Goal: Information Seeking & Learning: Learn about a topic

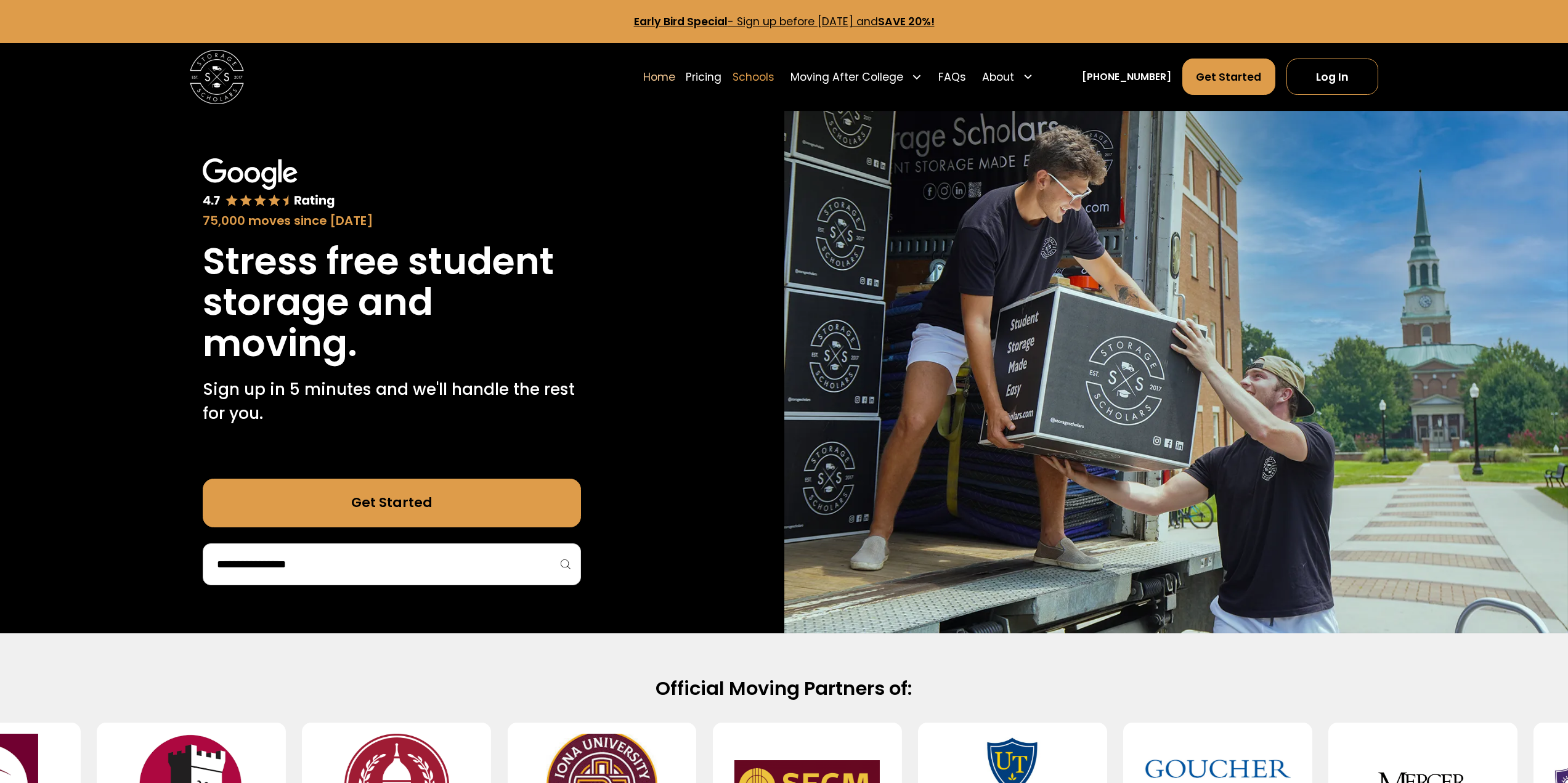
click at [761, 83] on link "Schools" at bounding box center [753, 76] width 42 height 38
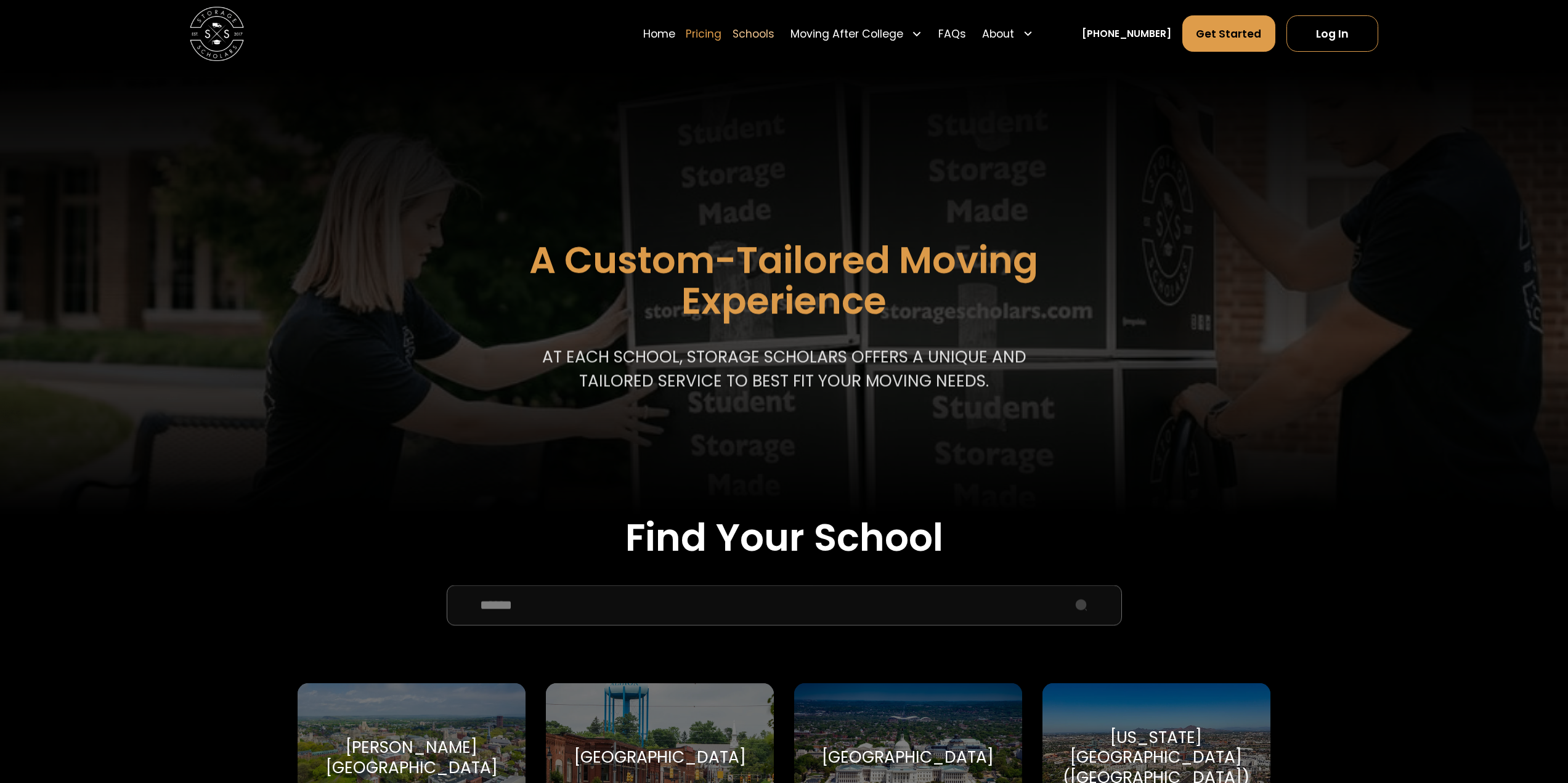
click at [721, 35] on link "Pricing" at bounding box center [703, 33] width 36 height 38
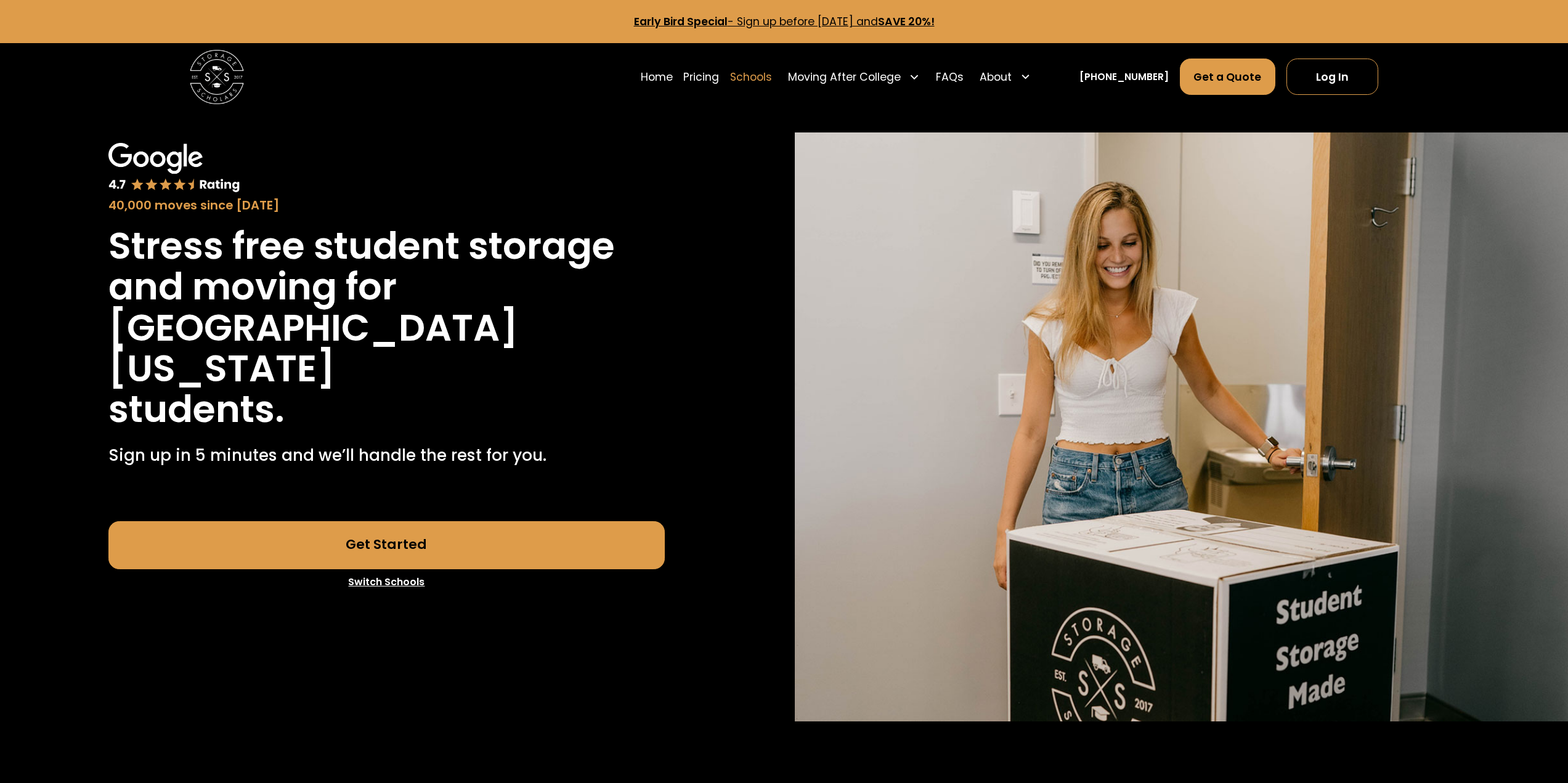
scroll to position [3242, 0]
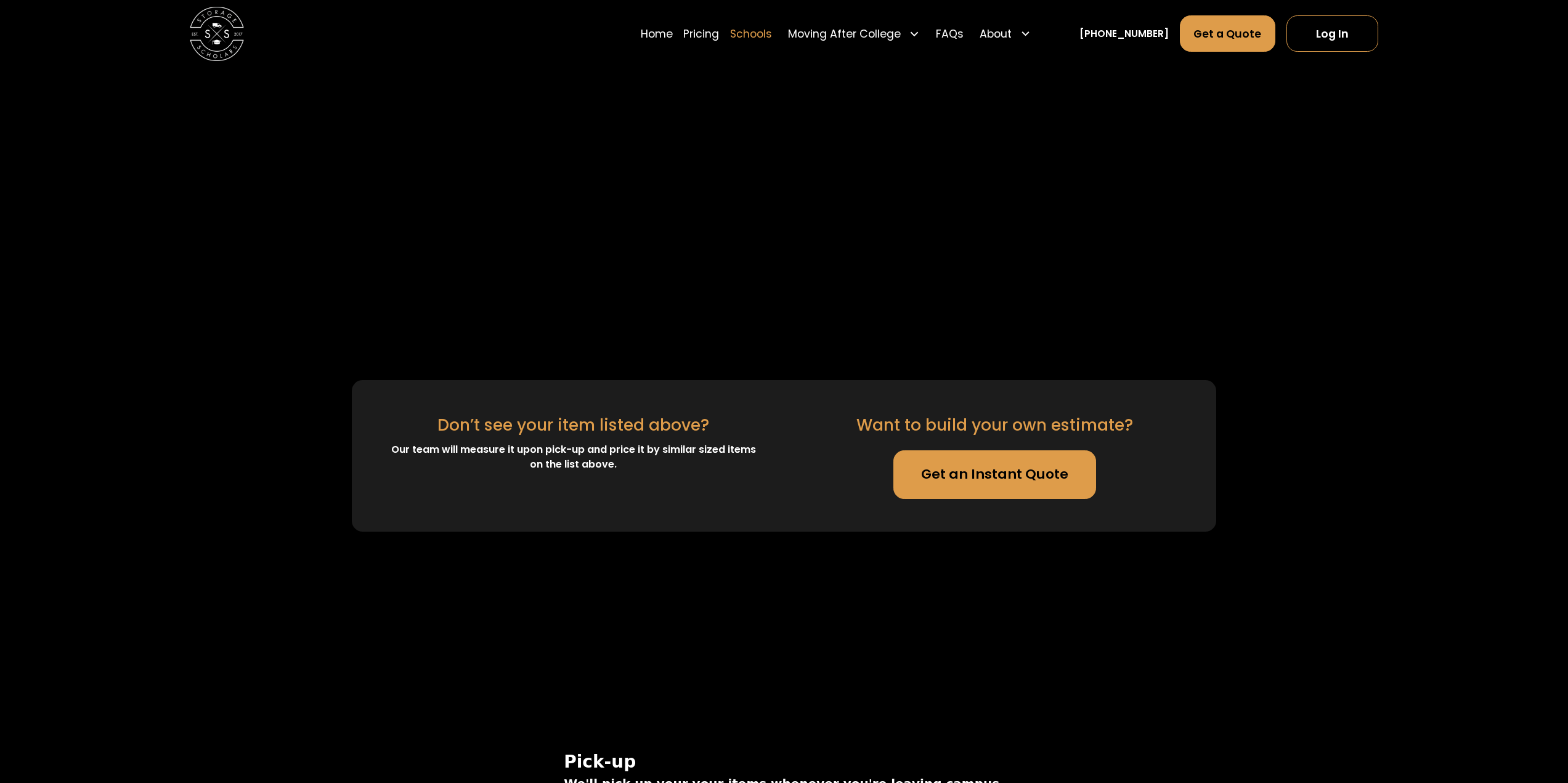
click at [754, 27] on link "Schools" at bounding box center [751, 33] width 42 height 38
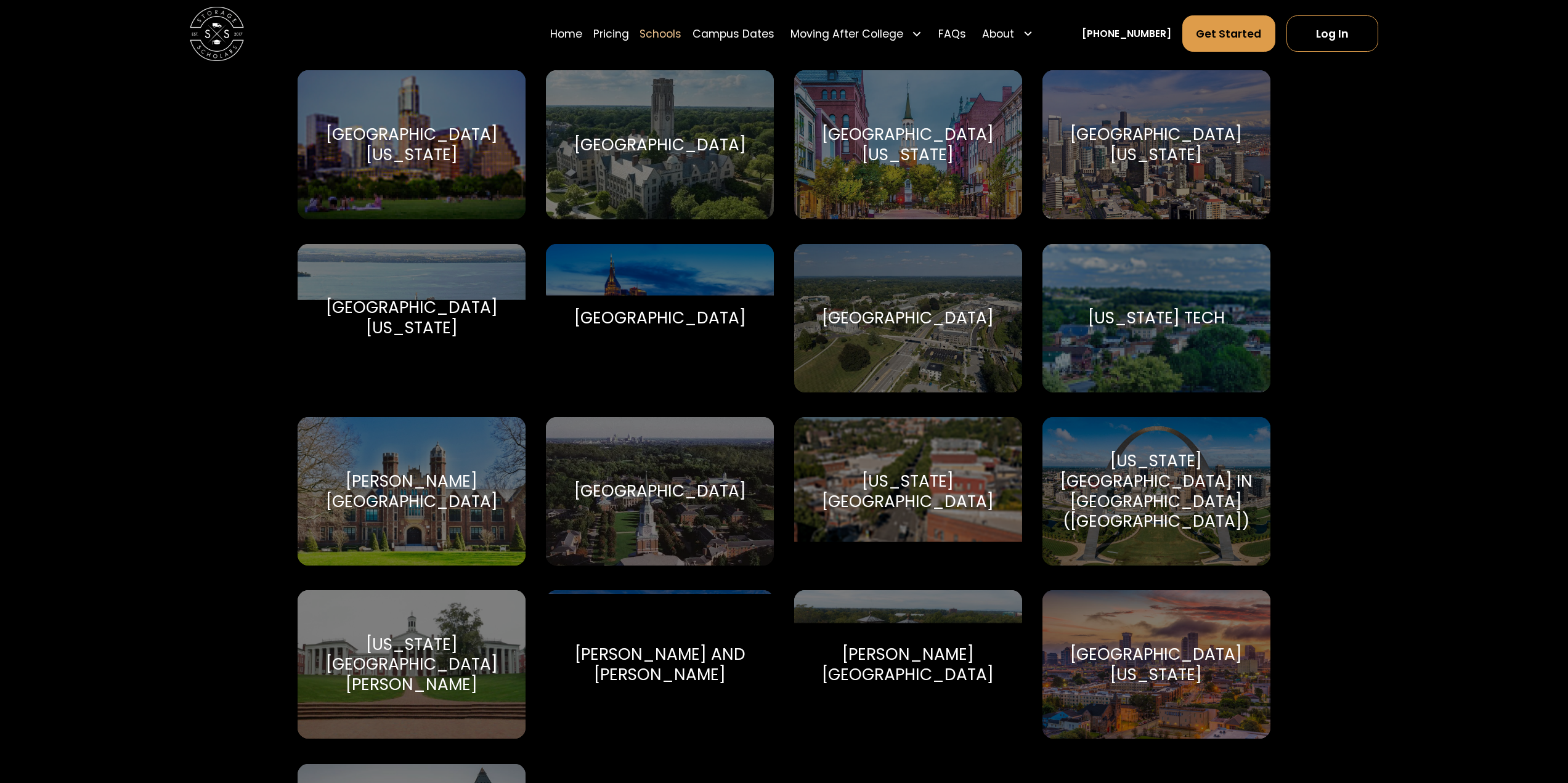
scroll to position [7883, 0]
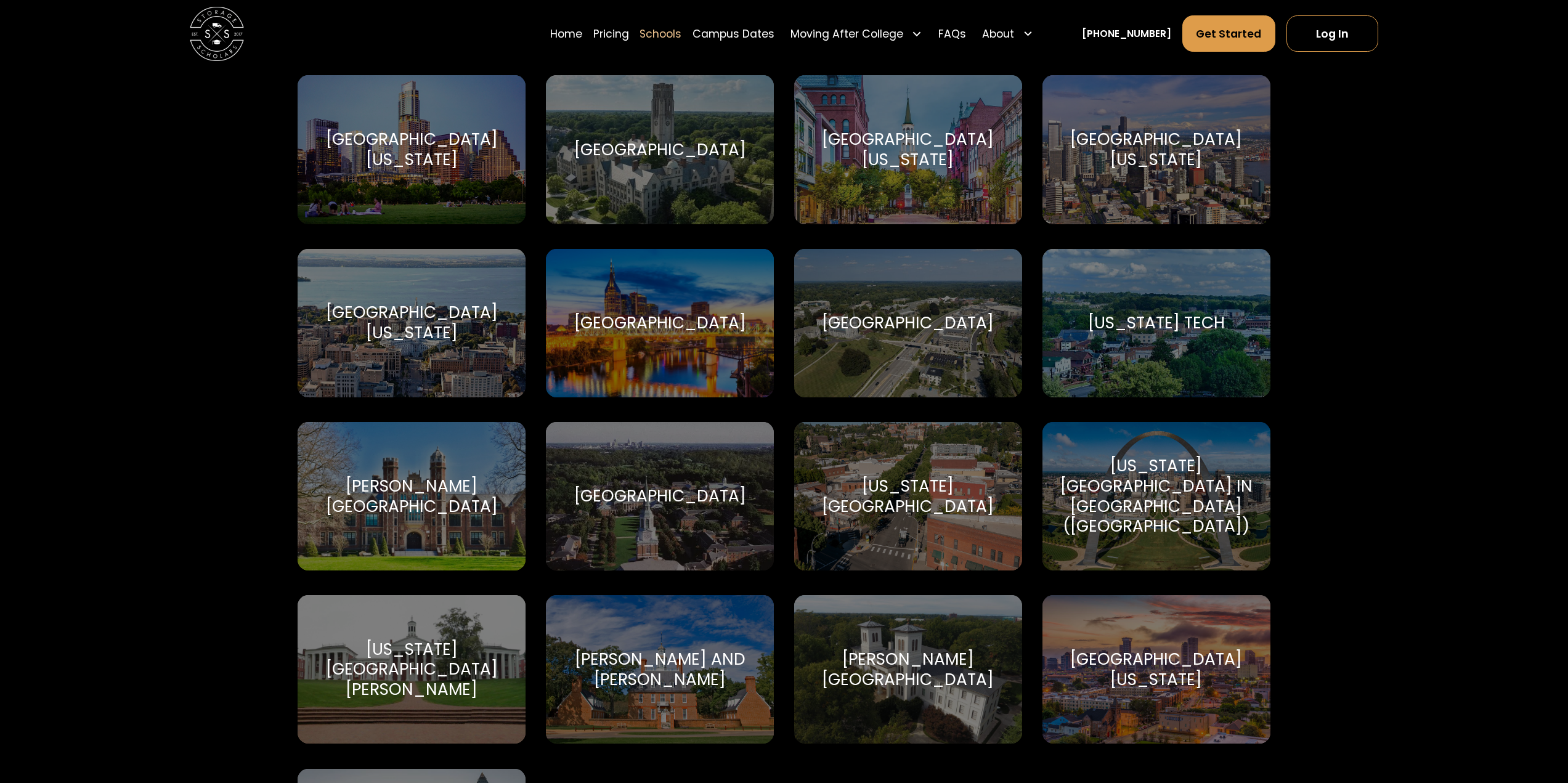
click at [1184, 152] on div "[GEOGRAPHIC_DATA][US_STATE]" at bounding box center [1156, 149] width 195 height 41
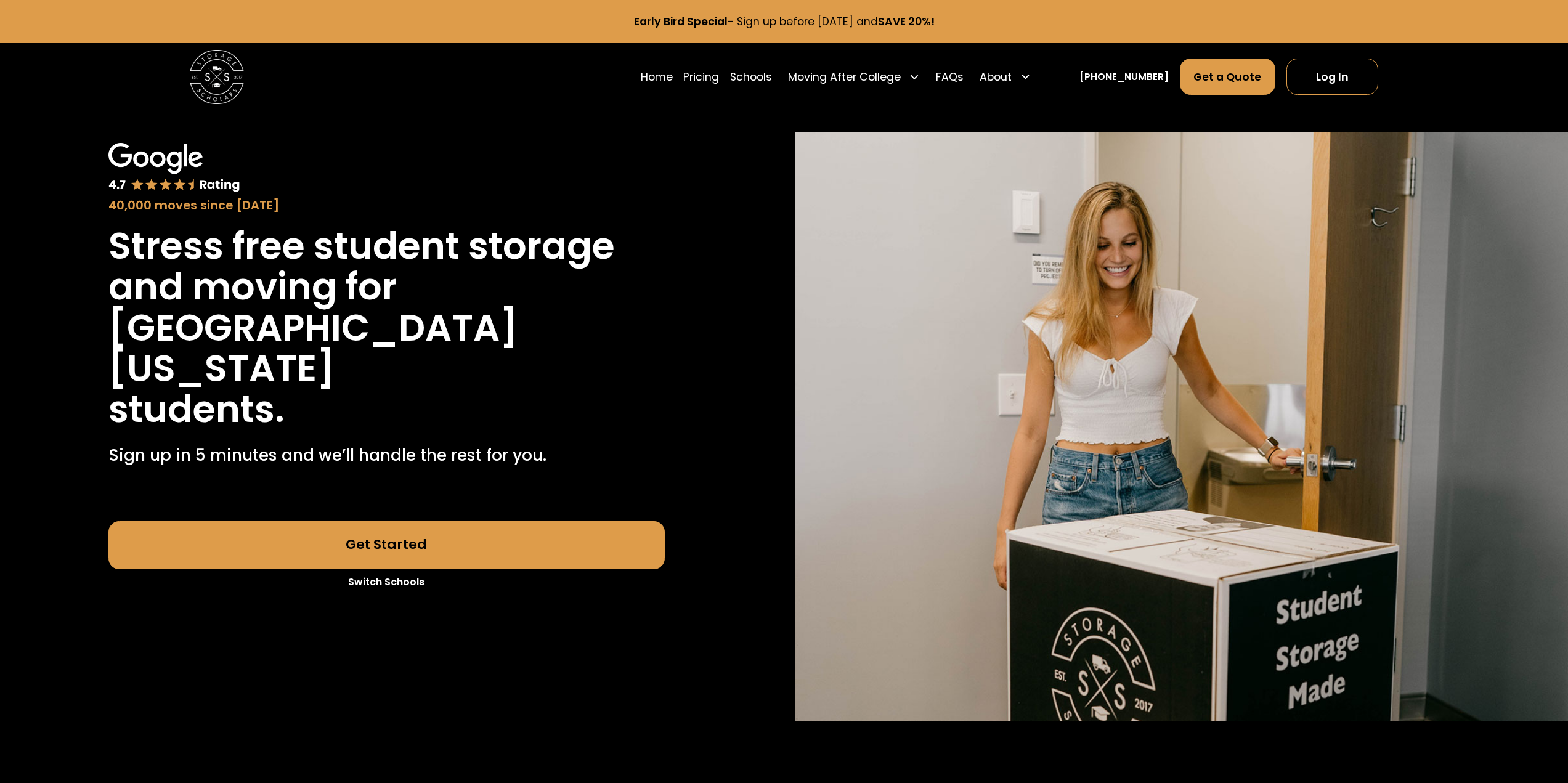
click at [803, 77] on div "Home Pricing Schools Moving After College Commercial Moving Post Grad Moving Ge…" at bounding box center [838, 76] width 395 height 38
click at [717, 77] on link "Pricing" at bounding box center [701, 76] width 36 height 38
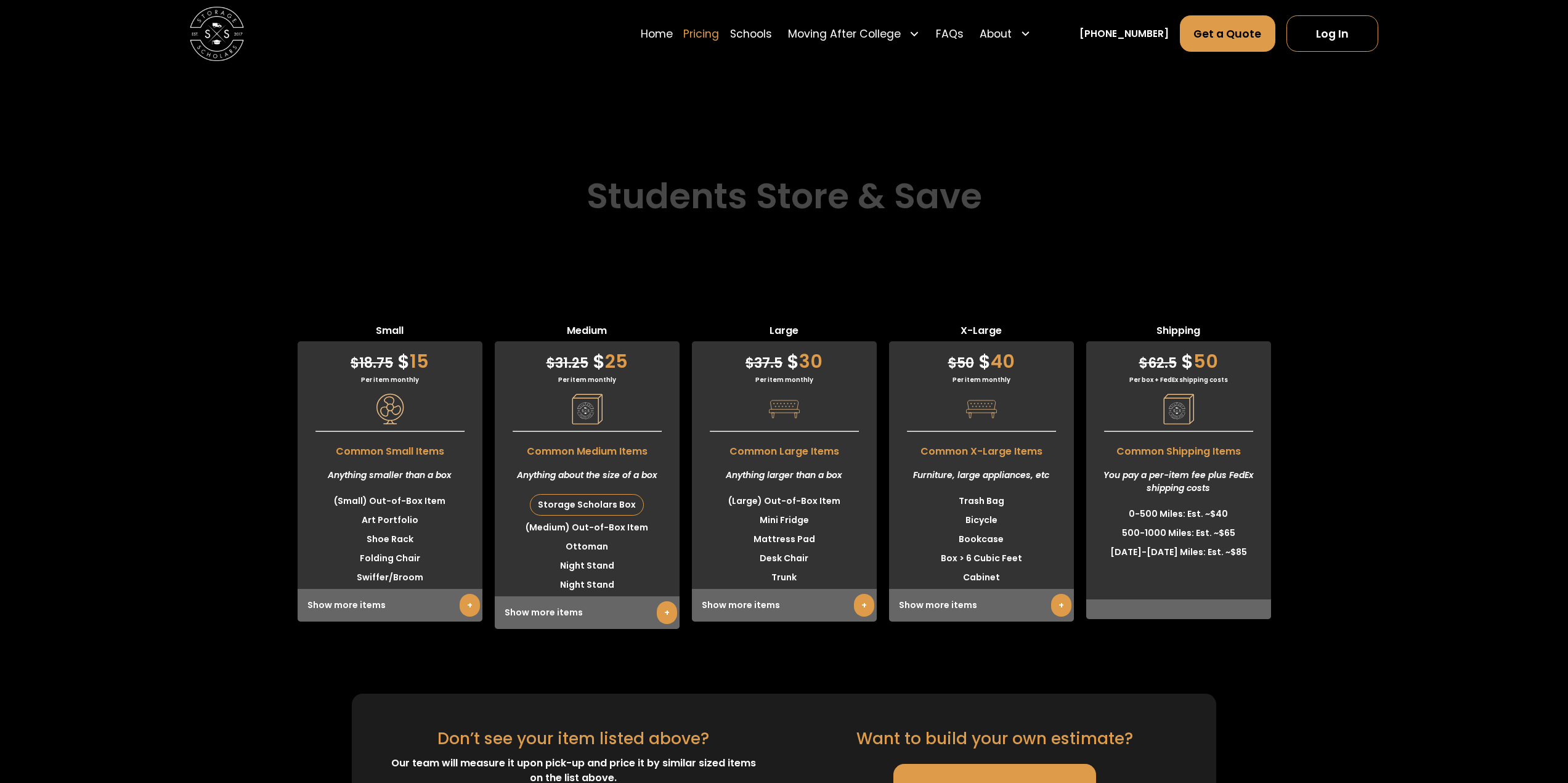
scroll to position [3242, 0]
